Goal: Navigation & Orientation: Understand site structure

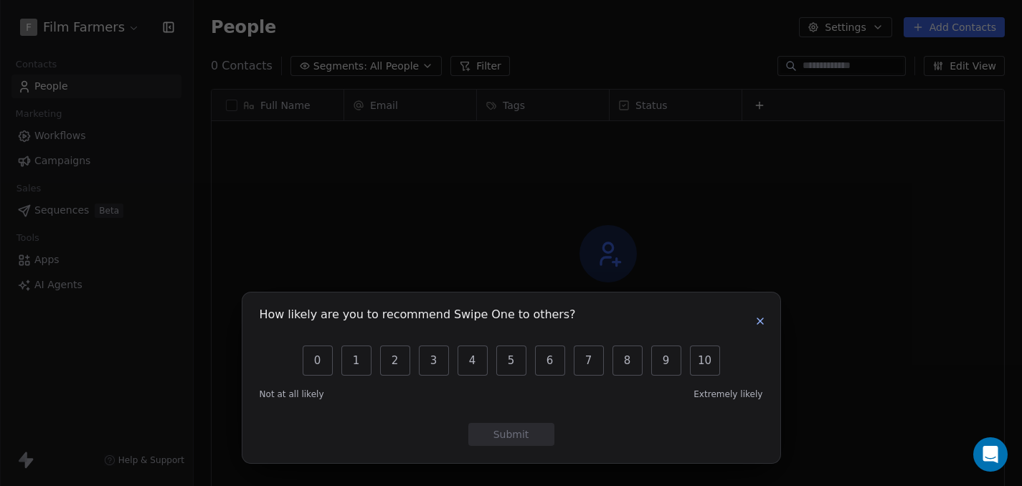
click at [772, 314] on div "How likely are you to recommend Swipe One to others? 0 1 2 3 4 5 6 7 8 9 10 Not…" at bounding box center [511, 378] width 538 height 171
click at [760, 323] on icon "button" at bounding box center [759, 320] width 11 height 11
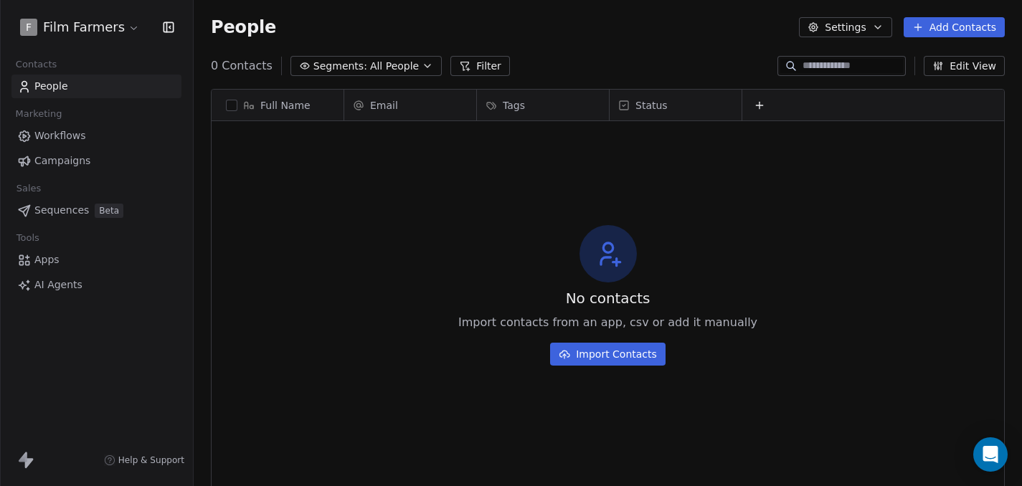
scroll to position [11, 0]
click at [70, 138] on span "Workflows" at bounding box center [60, 135] width 52 height 15
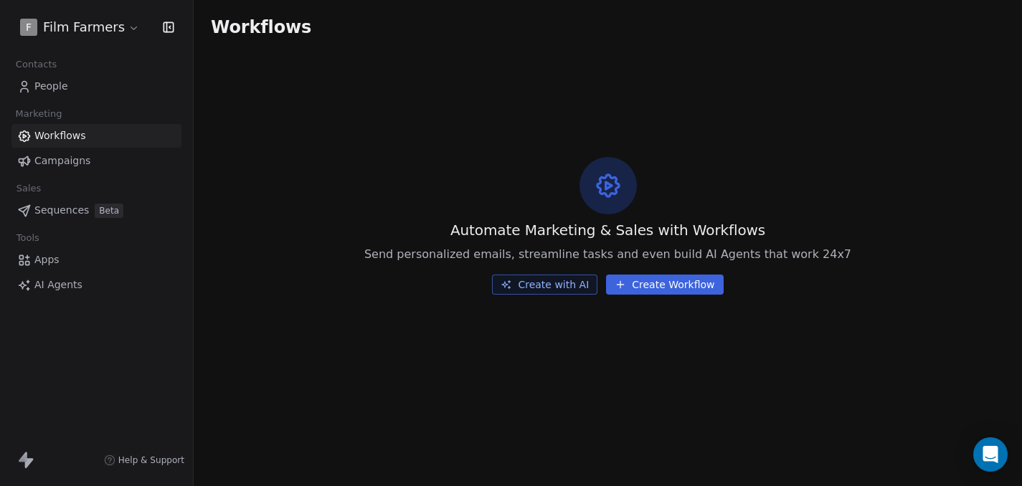
click at [64, 159] on span "Campaigns" at bounding box center [62, 160] width 56 height 15
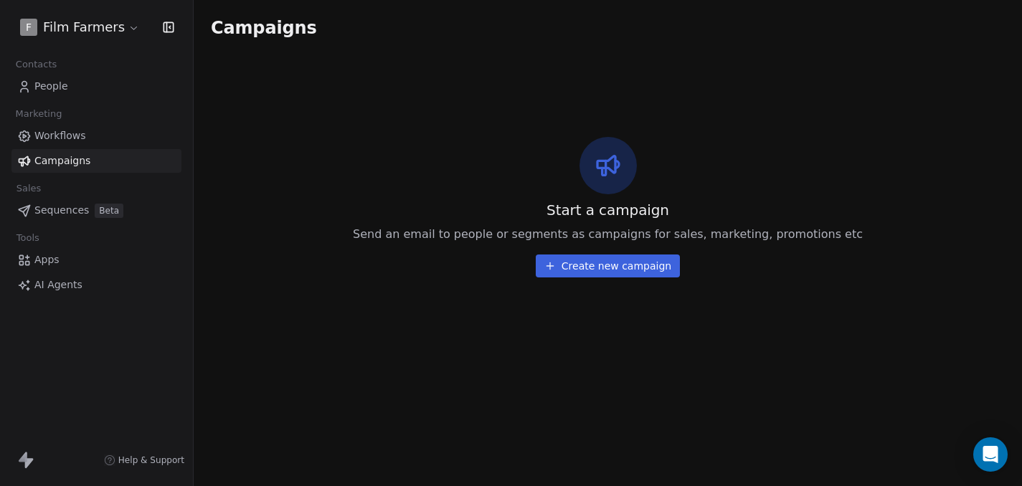
click at [52, 140] on span "Workflows" at bounding box center [60, 135] width 52 height 15
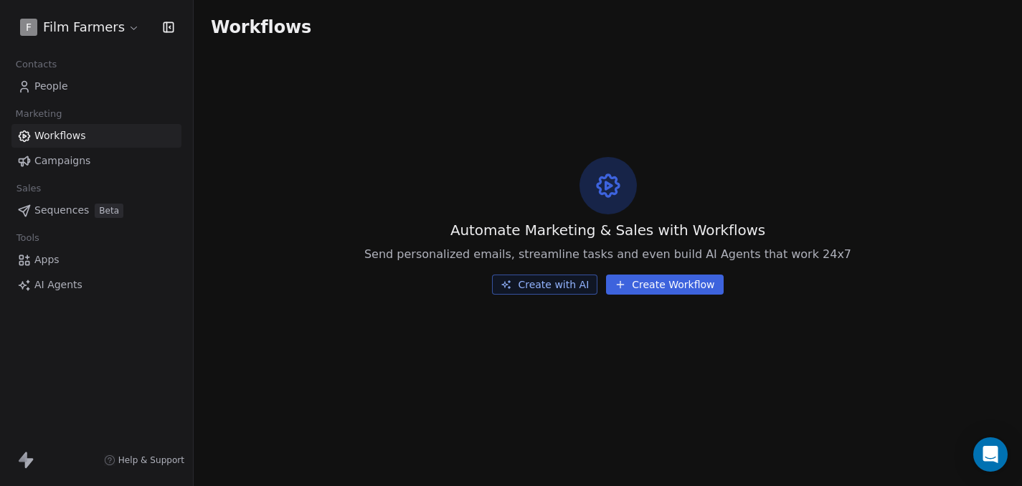
click at [59, 84] on span "People" at bounding box center [51, 86] width 34 height 15
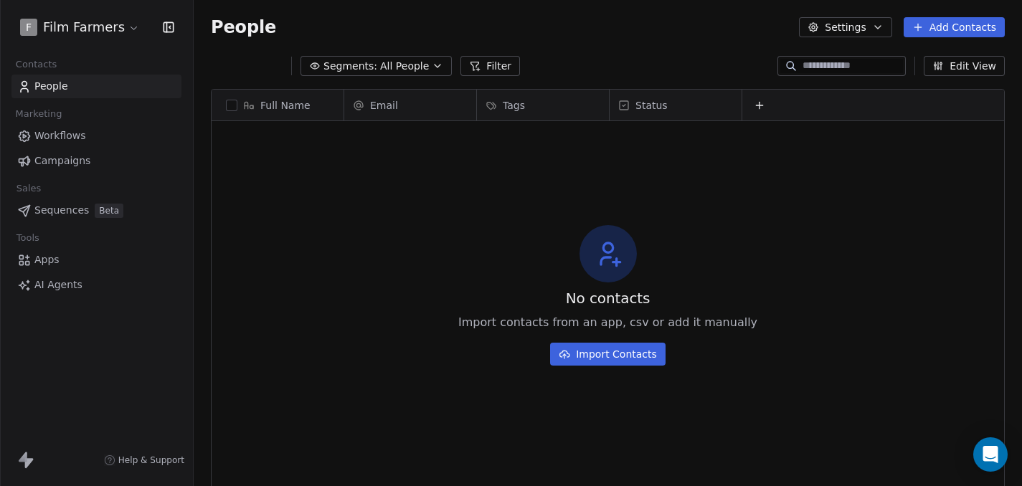
scroll to position [417, 817]
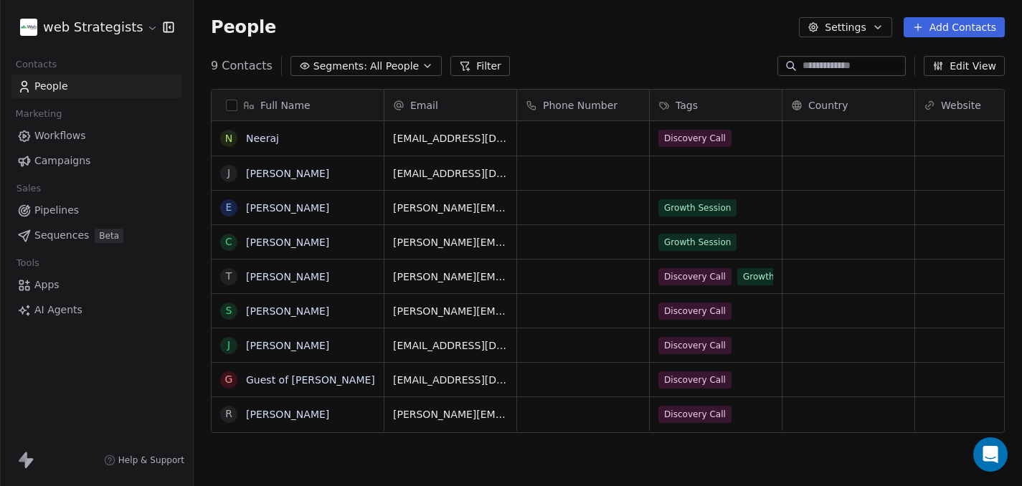
scroll to position [417, 817]
click at [141, 29] on html "web Strategists Contacts People Marketing Workflows Campaigns Sales Pipelines S…" at bounding box center [511, 243] width 1022 height 486
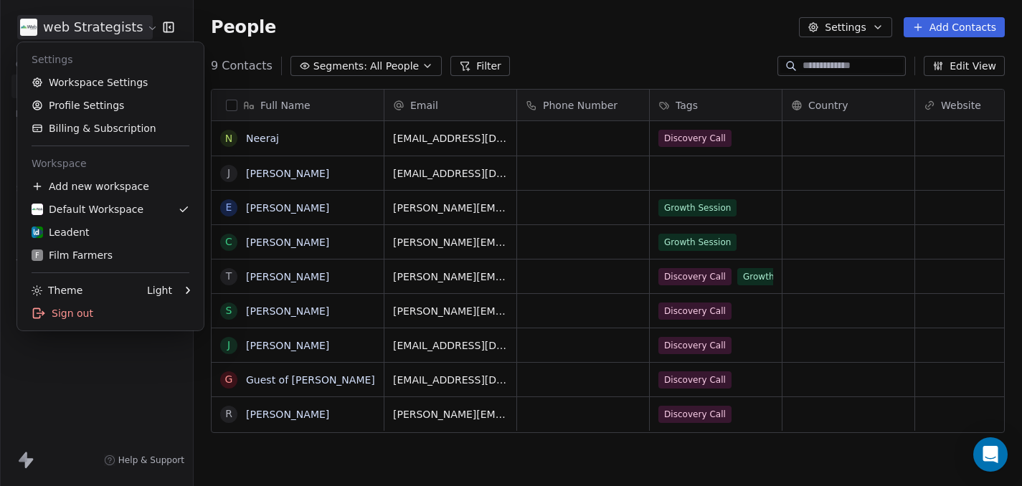
click at [26, 460] on html "web Strategists Contacts People Marketing Workflows Campaigns Sales Pipelines S…" at bounding box center [511, 243] width 1022 height 486
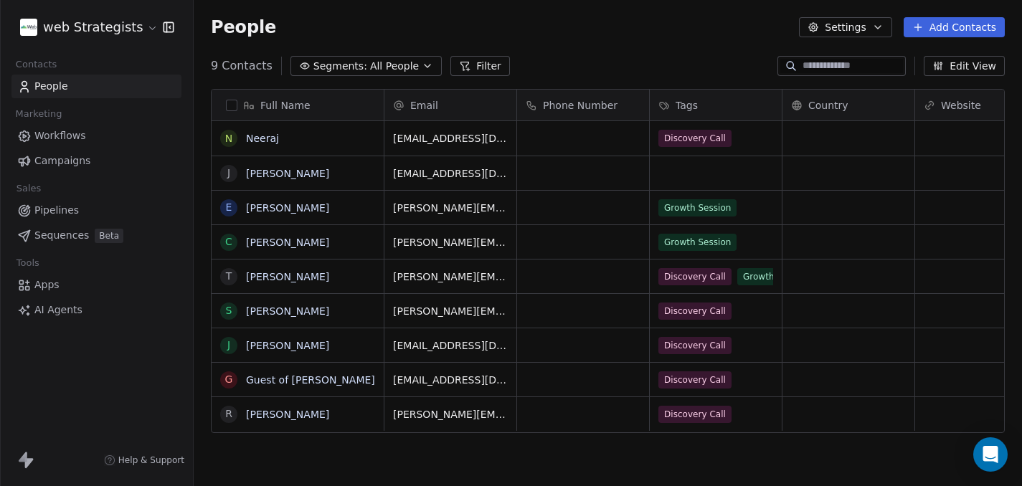
click at [26, 460] on icon at bounding box center [23, 457] width 9 height 10
click at [138, 34] on html "web Strategists Contacts People Marketing Workflows Campaigns Sales Pipelines S…" at bounding box center [511, 243] width 1022 height 486
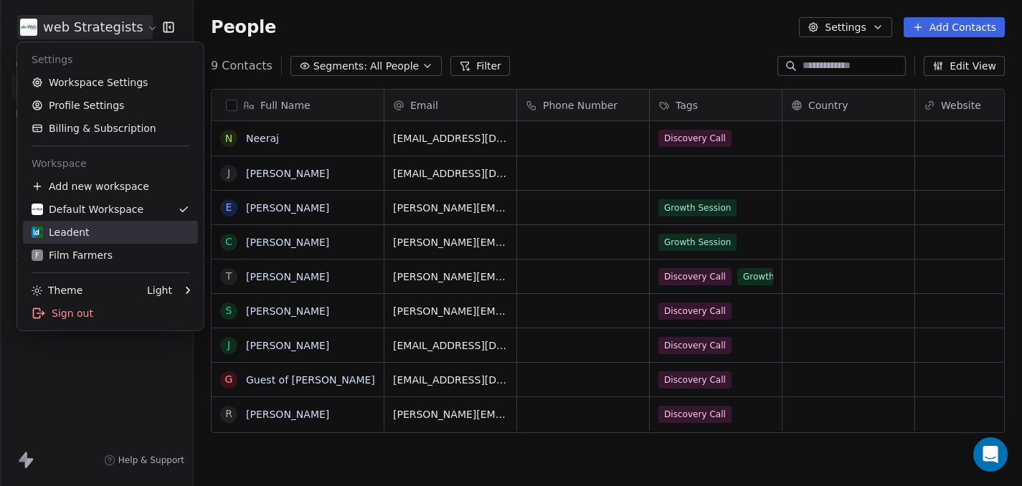
click at [125, 239] on div "Leadent" at bounding box center [111, 232] width 158 height 14
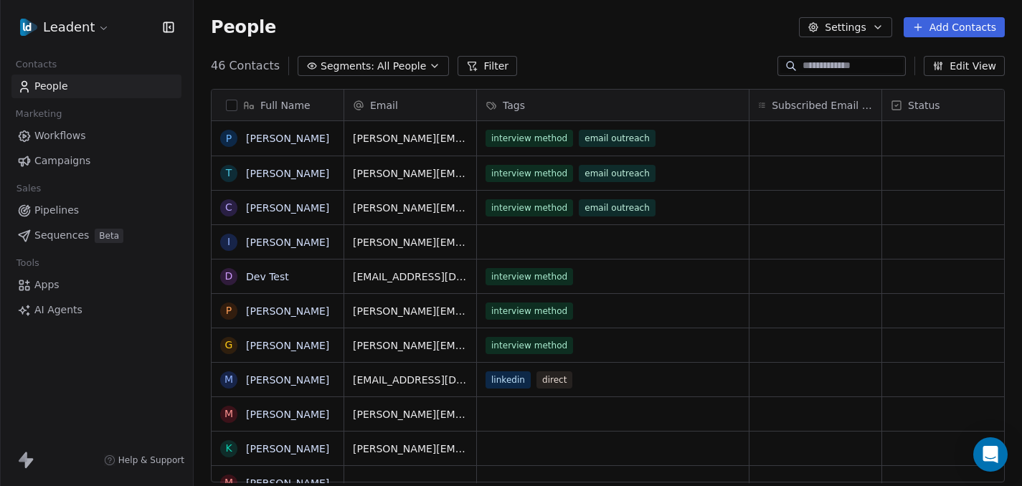
scroll to position [417, 817]
click at [102, 25] on html "Leadent Contacts People Marketing Workflows Campaigns Sales Pipelines Sequences…" at bounding box center [511, 243] width 1022 height 486
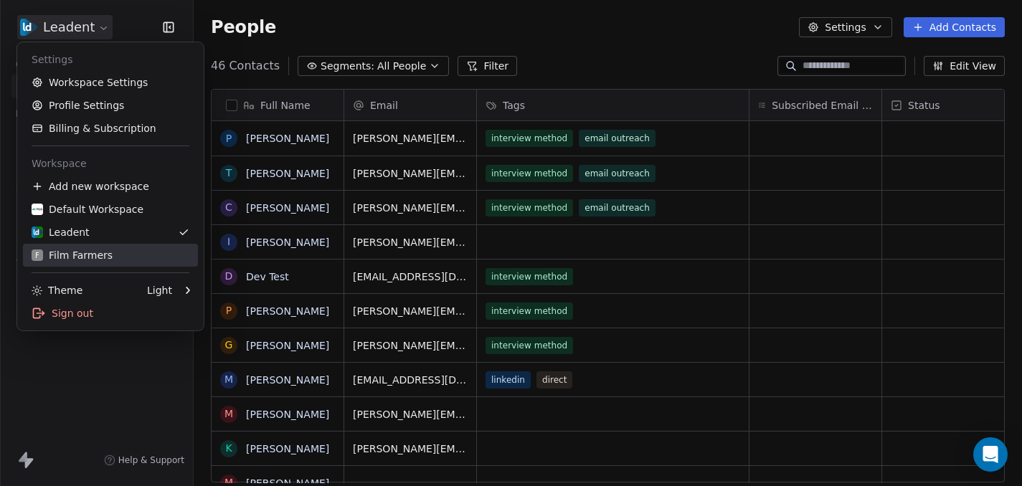
click at [108, 255] on div "F Film Farmers" at bounding box center [111, 255] width 158 height 14
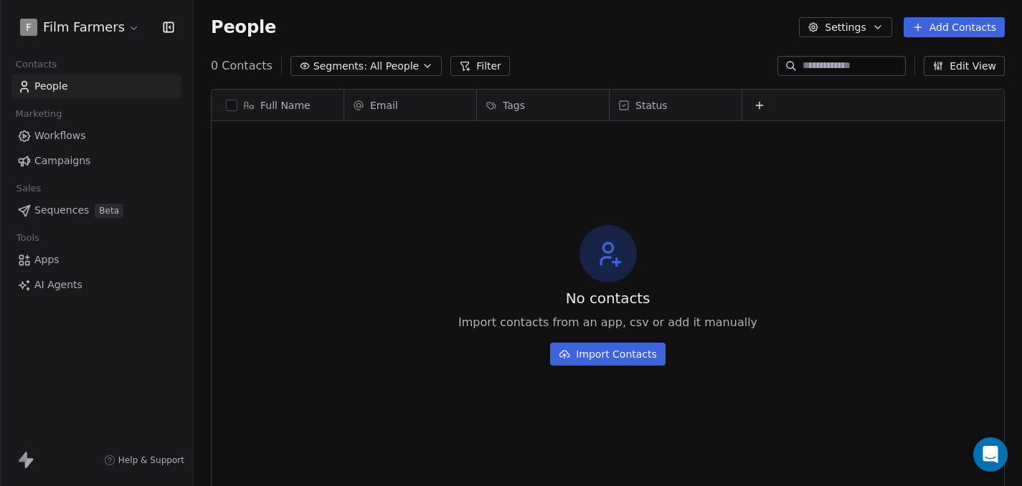
scroll to position [417, 817]
